Goal: Navigation & Orientation: Understand site structure

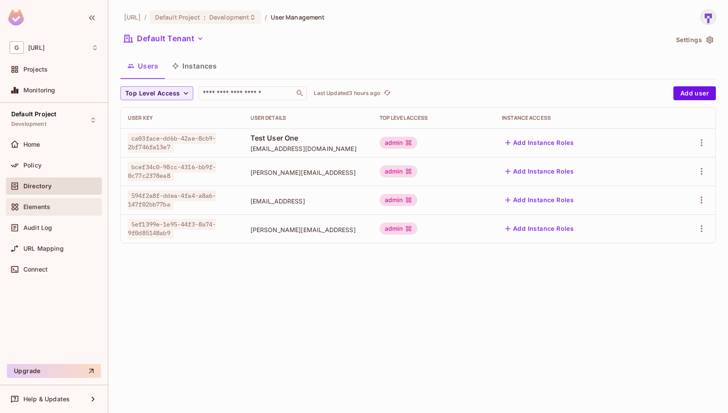
click at [42, 209] on span "Elements" at bounding box center [36, 206] width 27 height 7
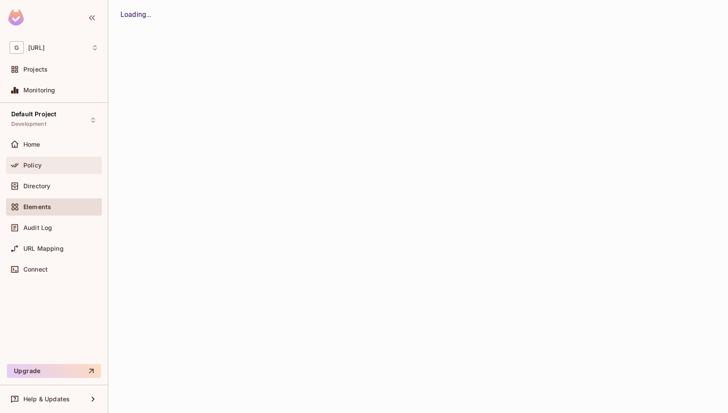
click at [44, 168] on div "Policy" at bounding box center [54, 165] width 89 height 10
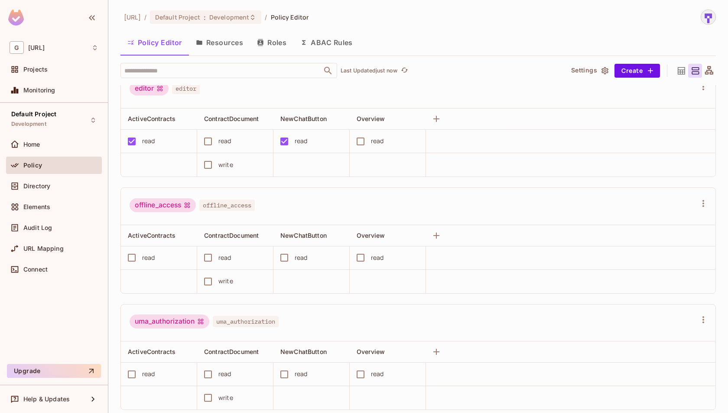
scroll to position [492, 0]
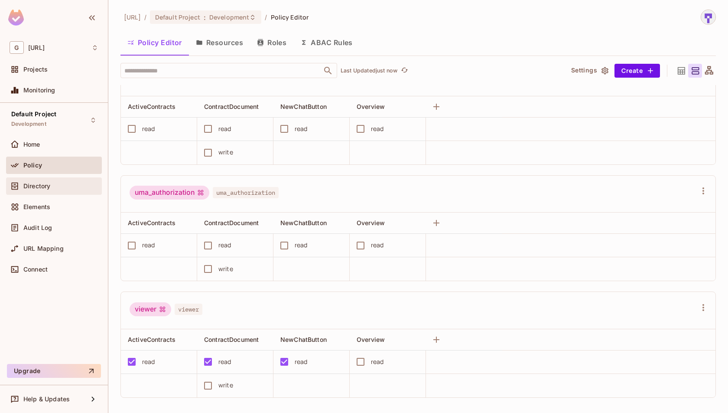
click at [46, 177] on div "Directory" at bounding box center [54, 185] width 96 height 17
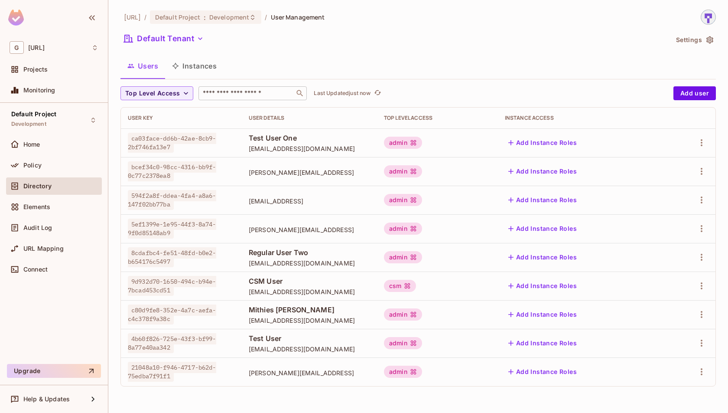
click at [264, 96] on input "text" at bounding box center [246, 93] width 91 height 9
click at [314, 52] on div "genworx.ai / Default Project : Development / User Management Default Tenant Set…" at bounding box center [419, 202] width 596 height 384
click at [208, 63] on button "Instances" at bounding box center [194, 66] width 59 height 22
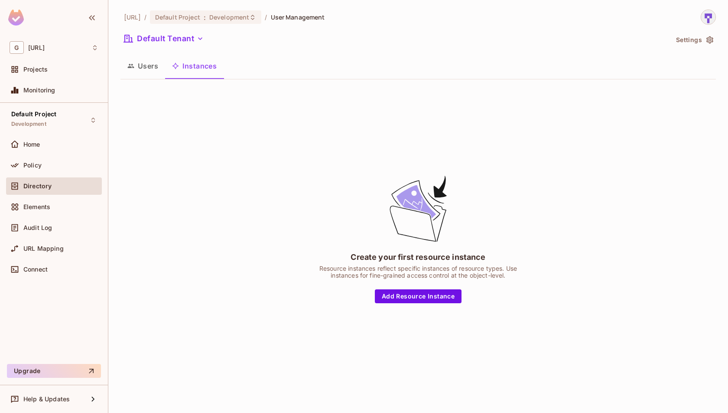
click at [138, 61] on button "Users" at bounding box center [143, 66] width 45 height 22
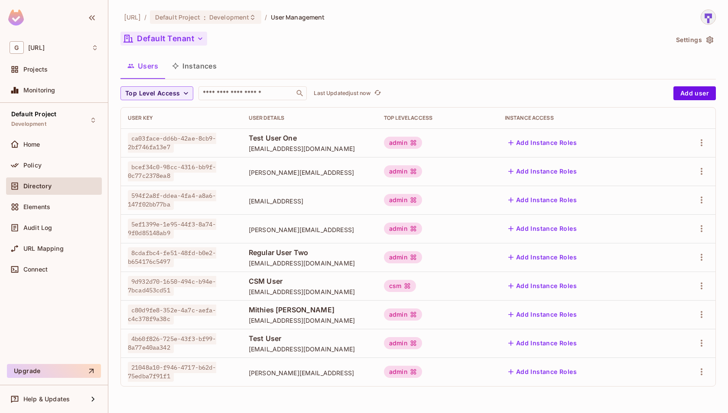
click at [200, 32] on button "Default Tenant" at bounding box center [164, 39] width 87 height 14
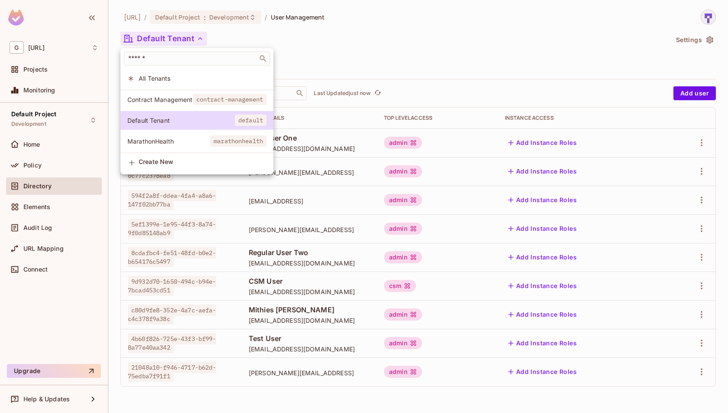
click at [217, 100] on span "contract-management" at bounding box center [230, 99] width 74 height 11
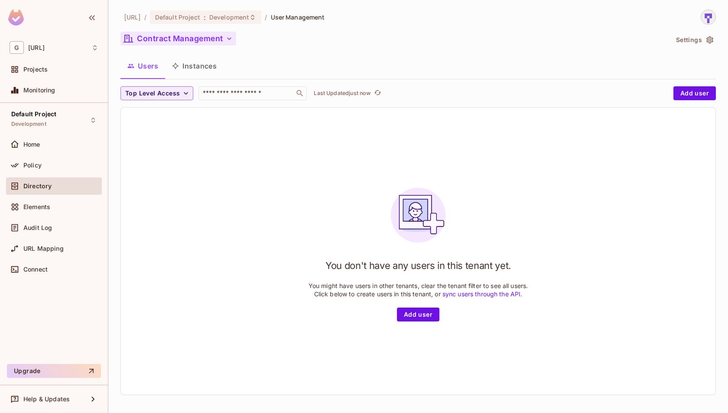
click at [228, 38] on icon "button" at bounding box center [229, 38] width 4 height 3
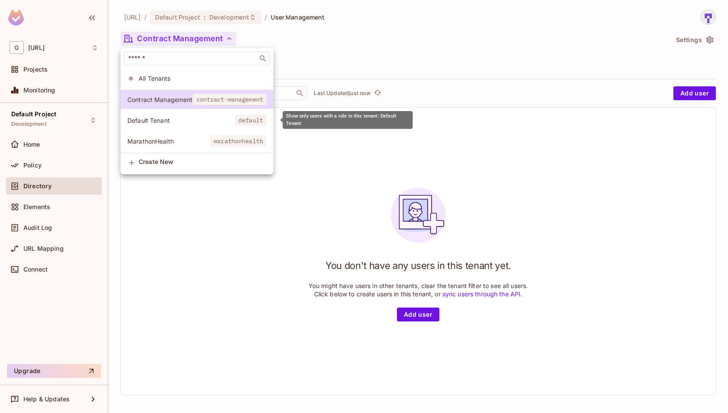
click at [226, 117] on span "Default Tenant" at bounding box center [181, 120] width 108 height 8
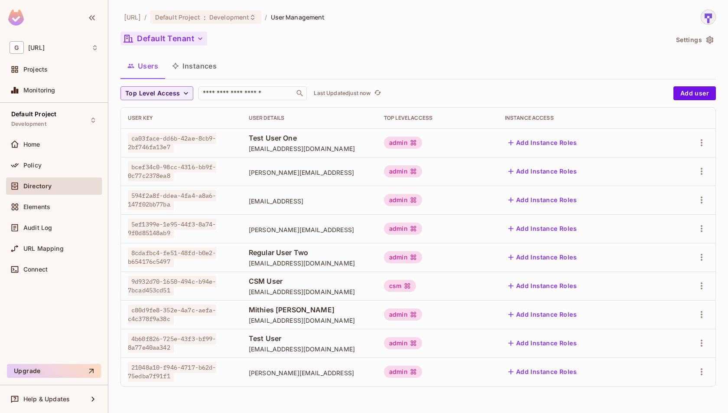
click at [205, 67] on button "Instances" at bounding box center [194, 66] width 59 height 22
